Goal: Task Accomplishment & Management: Complete application form

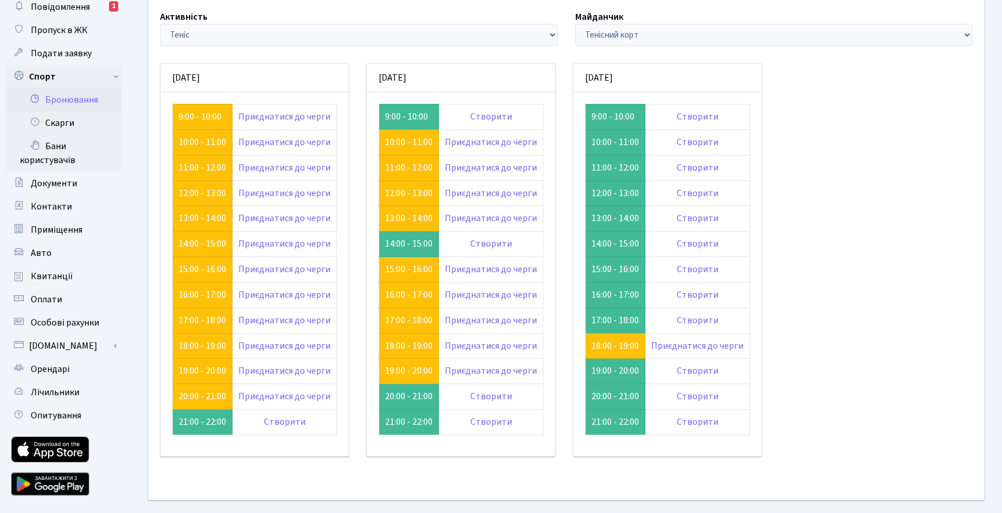
scroll to position [77, 0]
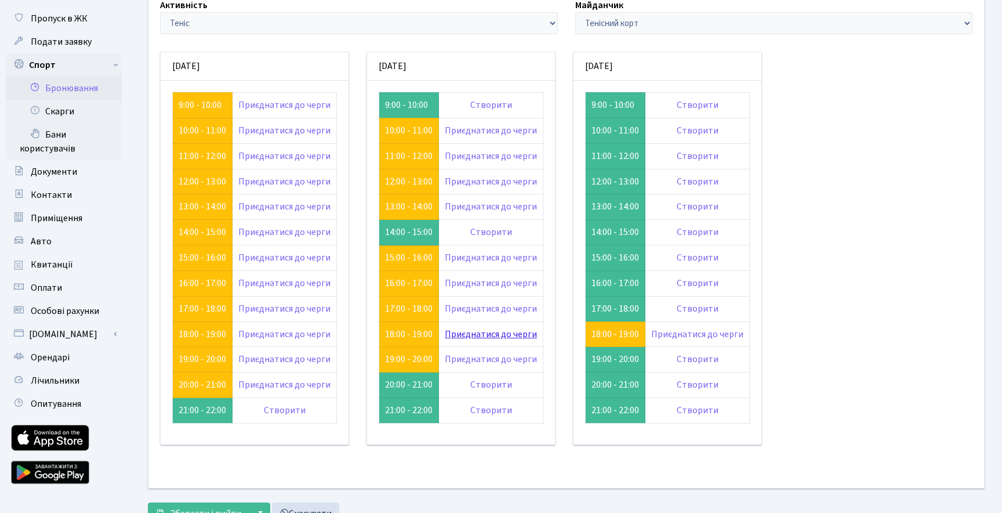
click at [485, 339] on link "Приєднатися до черги" at bounding box center [491, 334] width 92 height 13
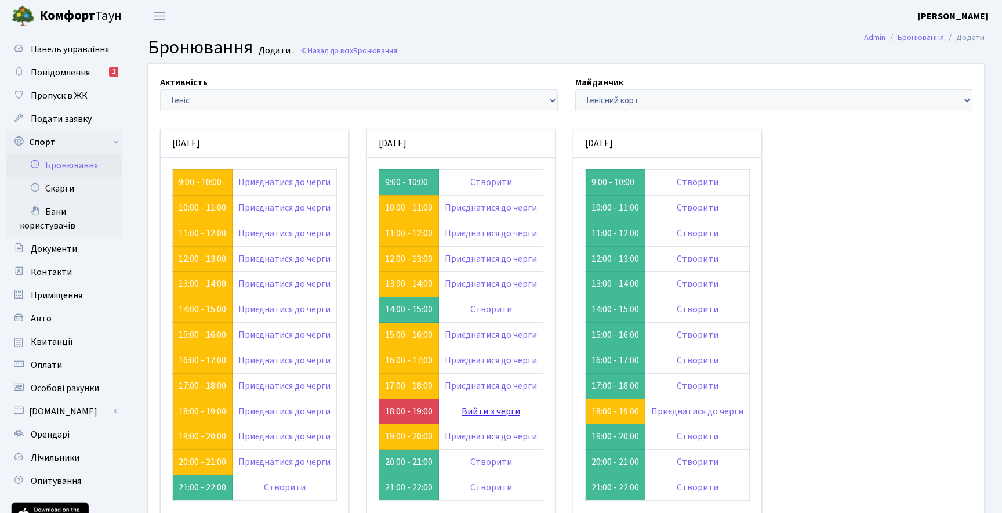
click at [508, 412] on link "Вийти з черги" at bounding box center [491, 411] width 59 height 13
click at [488, 179] on link "Створити" at bounding box center [491, 182] width 42 height 13
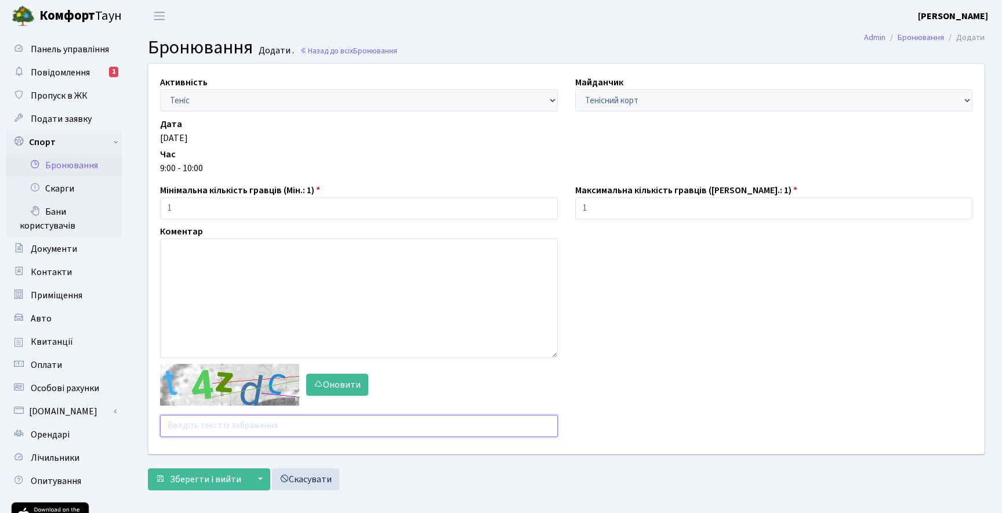
click at [220, 427] on input "text" at bounding box center [359, 426] width 398 height 22
type input "zmzxu"
click at [192, 478] on span "Зберегти і вийти" at bounding box center [205, 479] width 71 height 13
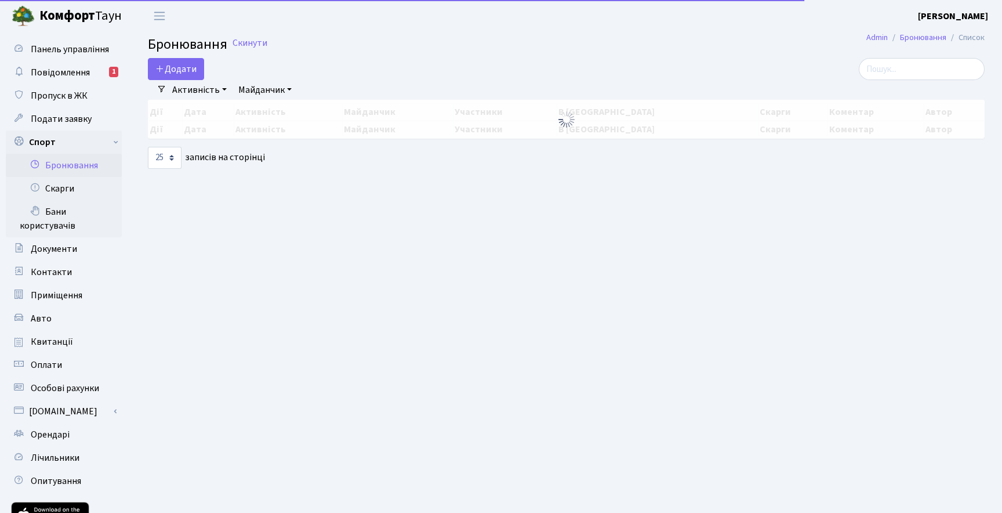
select select "25"
